Goal: Find specific page/section: Find specific page/section

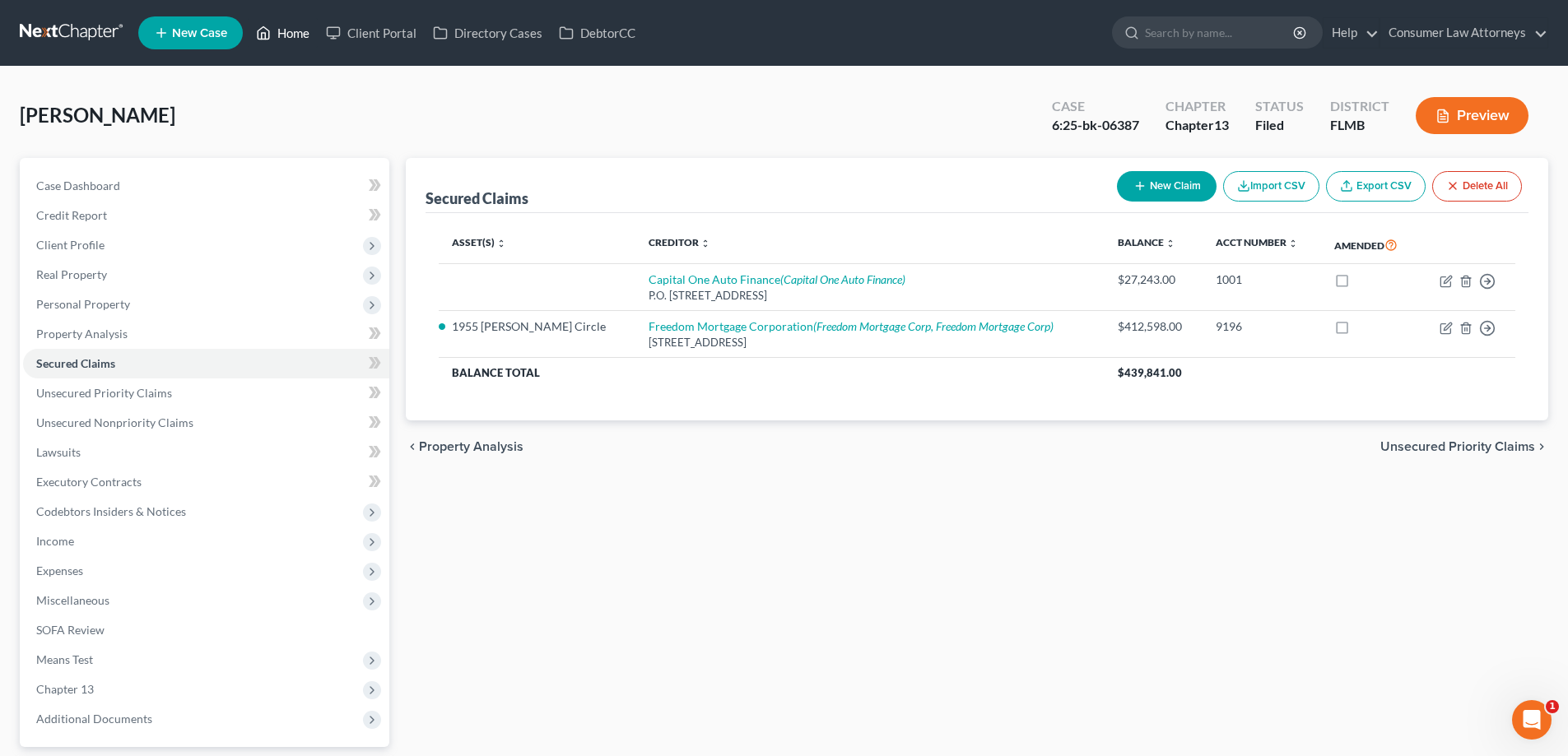
click at [290, 24] on link "Home" at bounding box center [282, 33] width 70 height 29
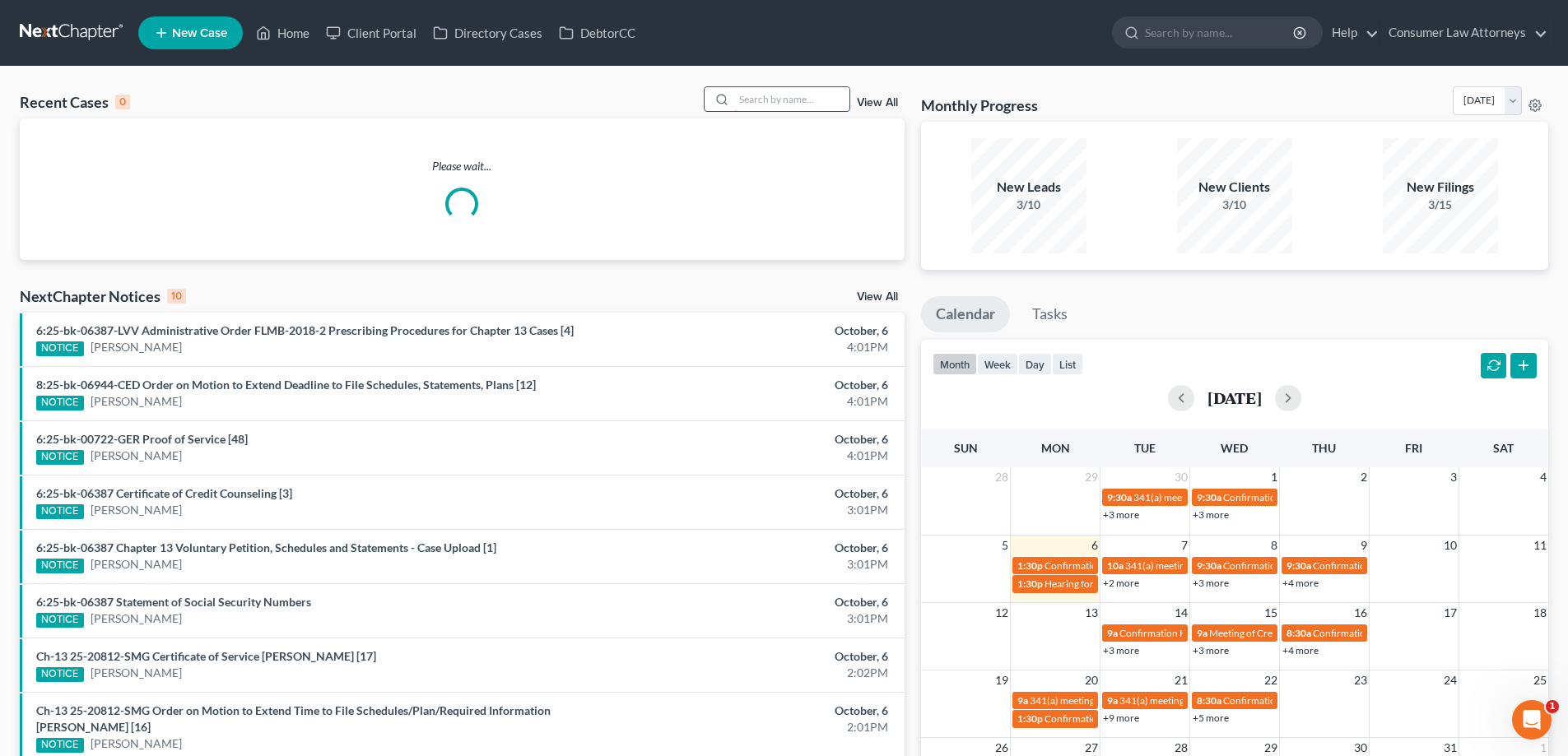
click at [778, 110] on input "search" at bounding box center [791, 99] width 115 height 24
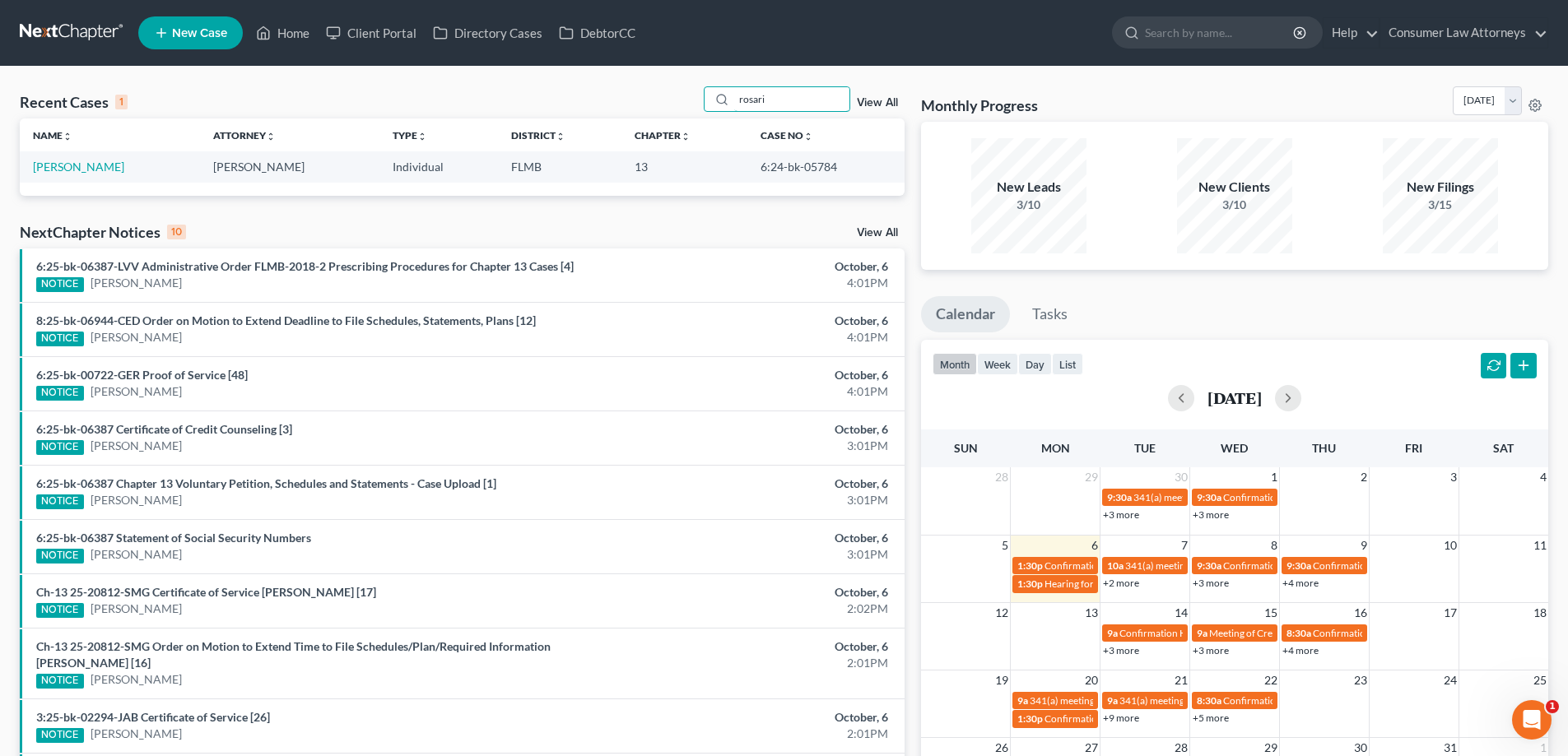
type input "rosari"
click at [826, 164] on td "6:24-bk-05784" at bounding box center [825, 166] width 157 height 30
click at [92, 173] on link "[PERSON_NAME]" at bounding box center [78, 166] width 91 height 14
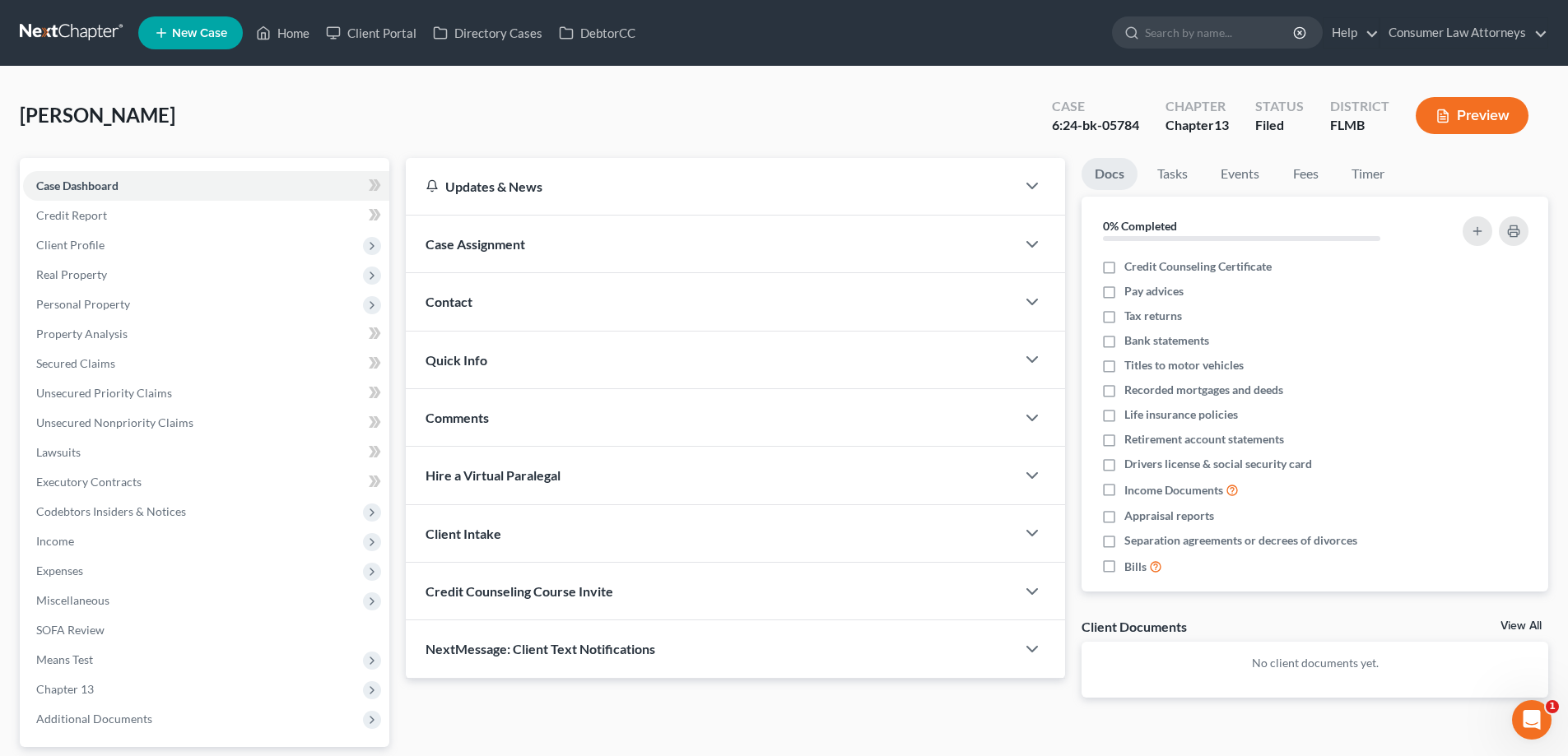
click at [434, 123] on div "[PERSON_NAME] Upgraded Case 6:24-bk-05784 Chapter Chapter 13 Status Filed Distr…" at bounding box center [783, 122] width 1528 height 72
click at [294, 32] on link "Home" at bounding box center [282, 33] width 70 height 29
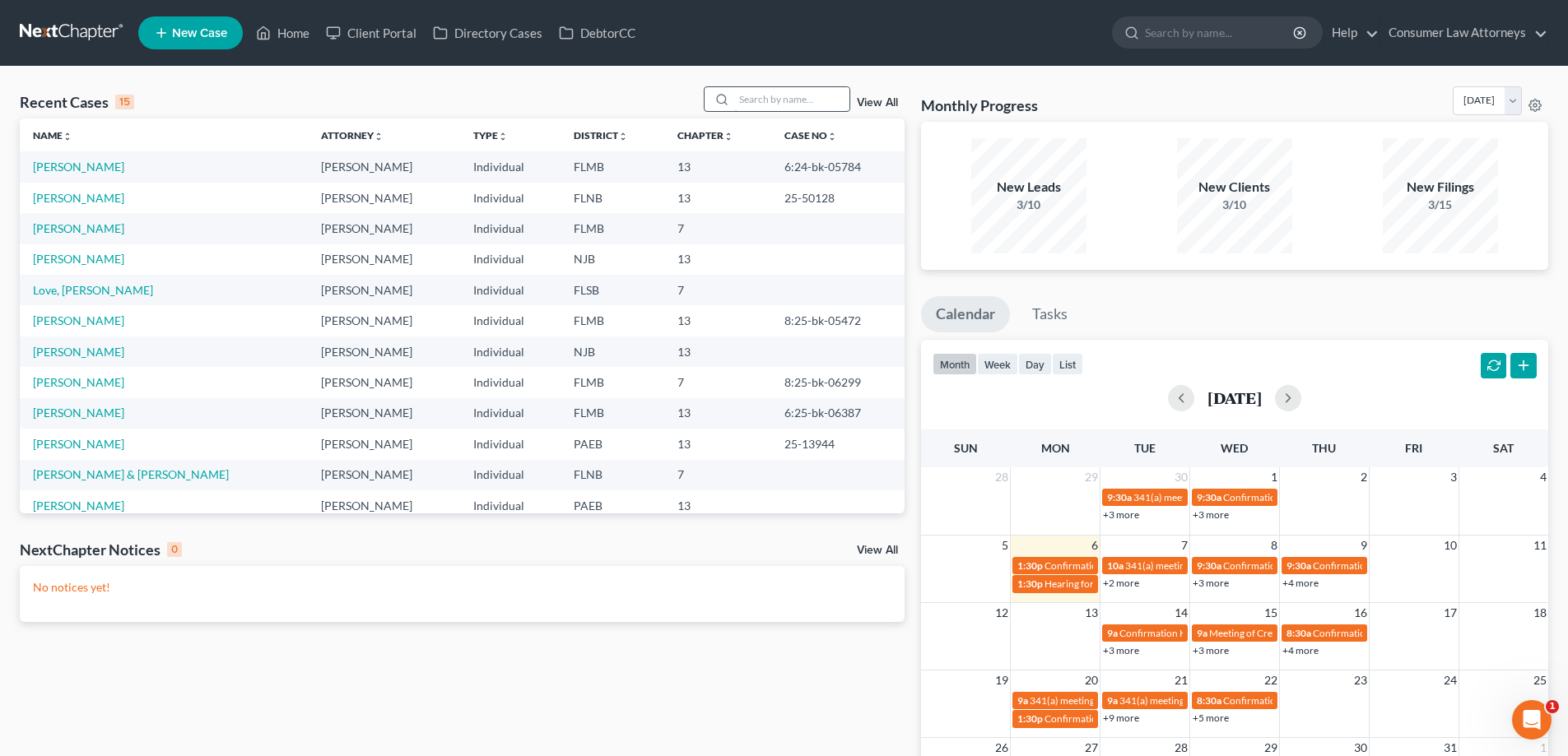
click at [795, 102] on input "search" at bounding box center [791, 99] width 115 height 24
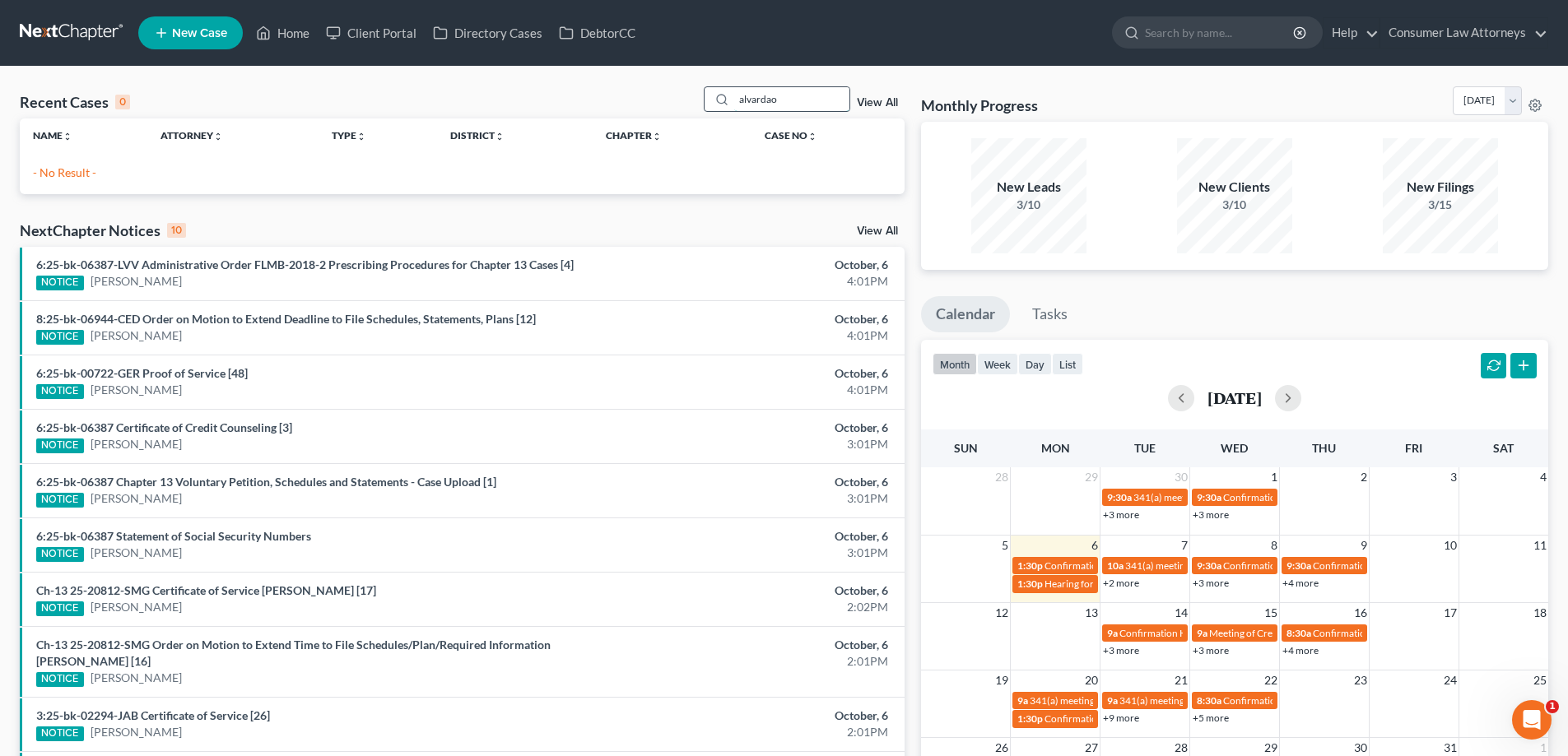
drag, startPoint x: 814, startPoint y: 106, endPoint x: 720, endPoint y: 105, distance: 94.0
click at [720, 105] on div "alvardao" at bounding box center [777, 99] width 146 height 26
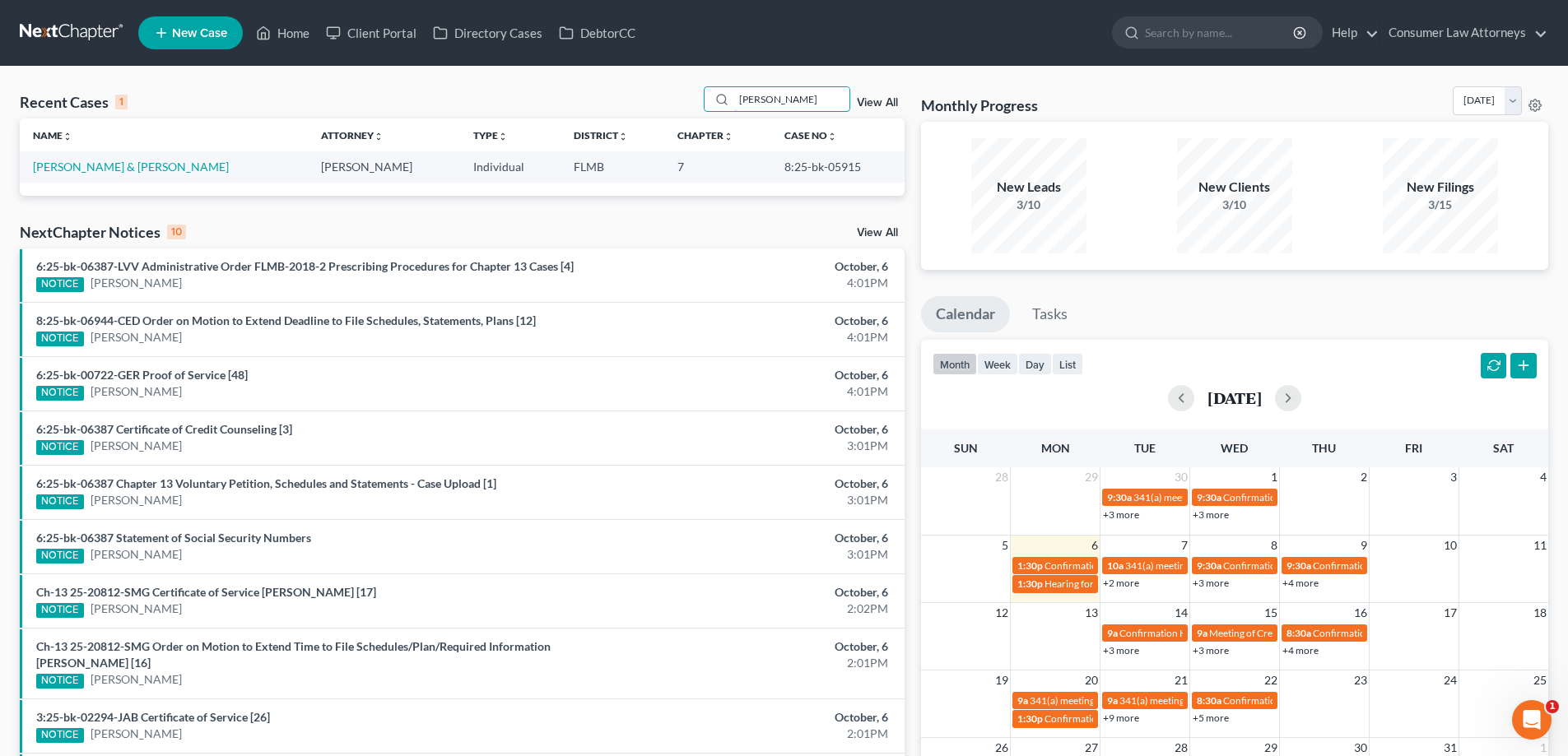
type input "[PERSON_NAME]"
drag, startPoint x: 859, startPoint y: 168, endPoint x: 781, endPoint y: 172, distance: 78.1
click at [781, 172] on td "8:25-bk-05915" at bounding box center [837, 166] width 133 height 30
copy td "8:25-bk-05915"
